Goal: Task Accomplishment & Management: Manage account settings

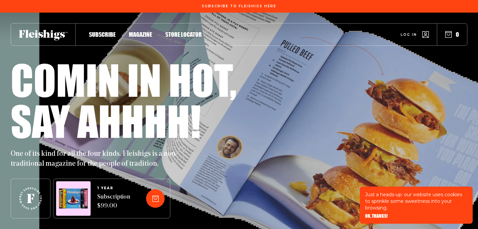
click at [412, 37] on link "Log in" at bounding box center [415, 34] width 28 height 7
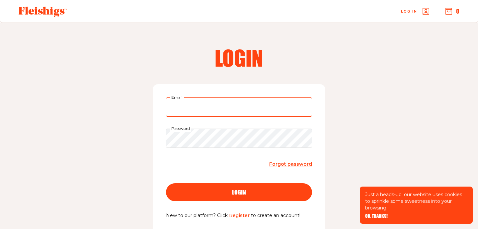
click at [214, 101] on input "Email" at bounding box center [239, 107] width 146 height 19
type input "[EMAIL_ADDRESS][DOMAIN_NAME]"
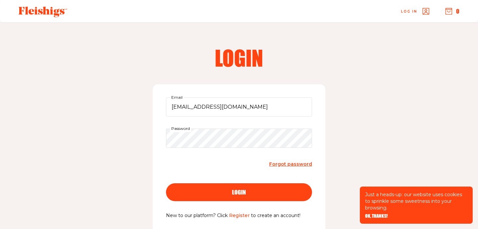
click at [224, 188] on button "login" at bounding box center [239, 193] width 146 height 18
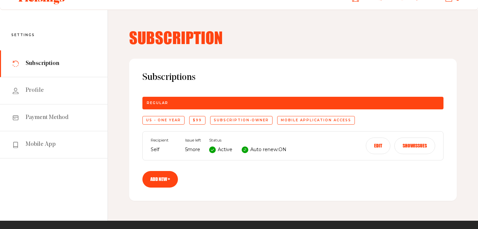
scroll to position [14, 0]
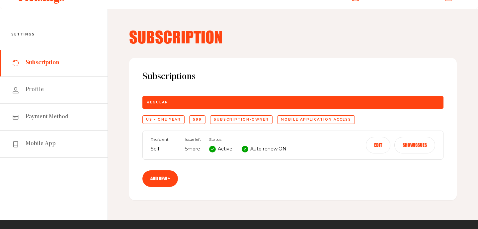
click at [42, 60] on span "Subscription" at bounding box center [43, 63] width 34 height 8
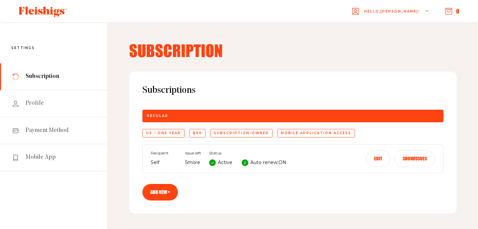
click at [50, 12] on icon at bounding box center [43, 12] width 48 height 11
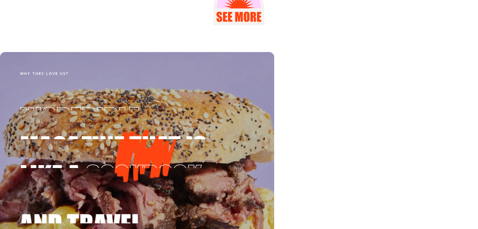
scroll to position [1108, 0]
